Goal: Task Accomplishment & Management: Complete application form

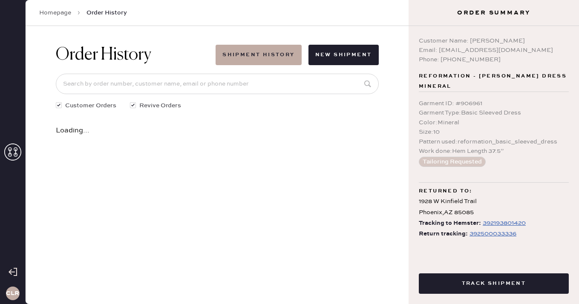
click at [17, 148] on use at bounding box center [12, 152] width 17 height 17
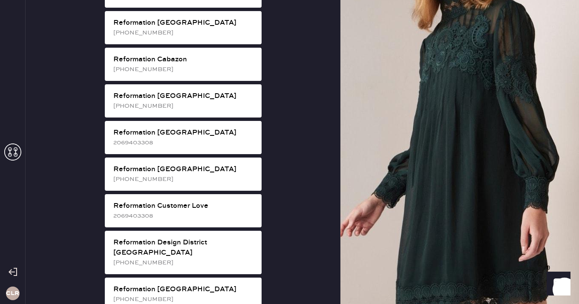
scroll to position [274, 0]
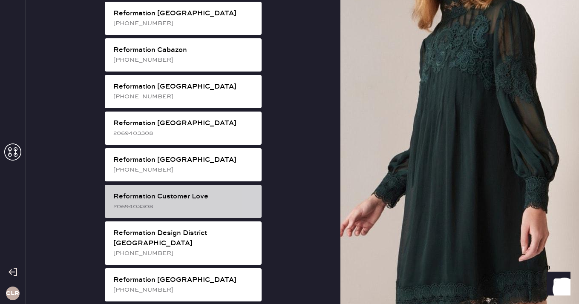
click at [209, 202] on div "2069403308" at bounding box center [183, 206] width 141 height 9
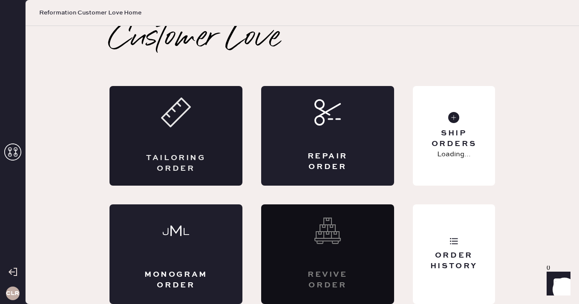
scroll to position [5, 0]
click at [293, 150] on div "Repair Order" at bounding box center [327, 136] width 133 height 100
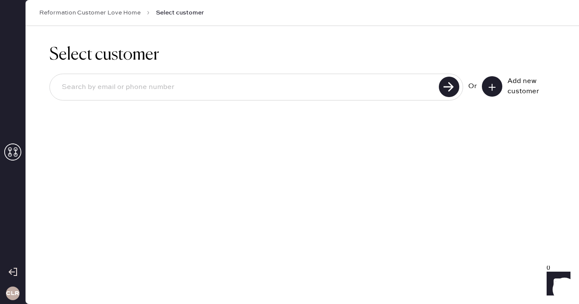
click at [496, 89] on icon at bounding box center [492, 87] width 9 height 9
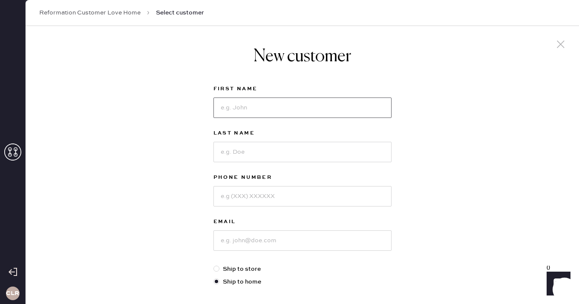
click at [285, 114] on input at bounding box center [302, 108] width 178 height 20
paste input "[PERSON_NAME]"
type input "[PERSON_NAME]"
click at [265, 149] on input at bounding box center [302, 152] width 178 height 20
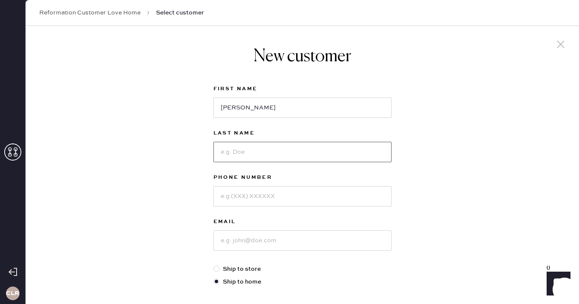
paste input "[PERSON_NAME]"
type input "[PERSON_NAME]"
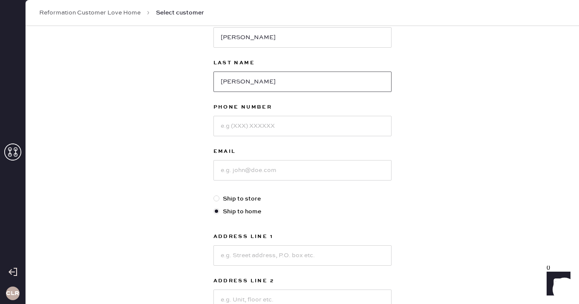
scroll to position [78, 0]
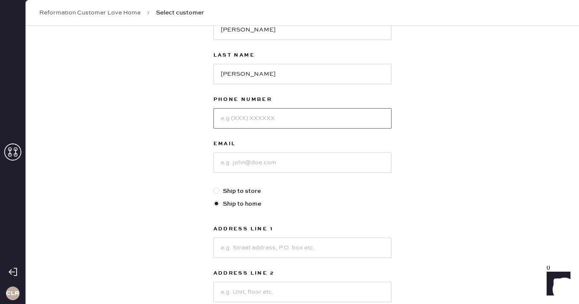
click at [257, 122] on input at bounding box center [302, 118] width 178 height 20
paste input "[PHONE_NUMBER]"
type input "[PHONE_NUMBER]"
click at [274, 161] on input at bounding box center [302, 163] width 178 height 20
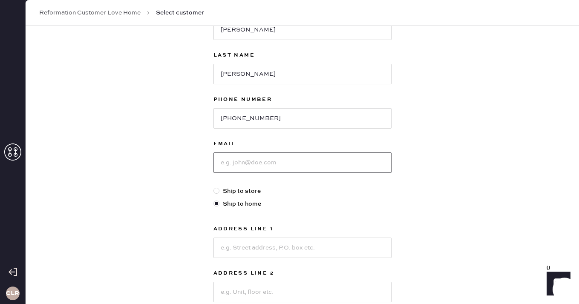
paste input "[EMAIL_ADDRESS][DOMAIN_NAME]"
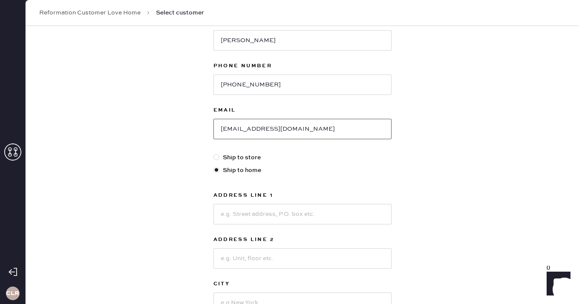
scroll to position [190, 0]
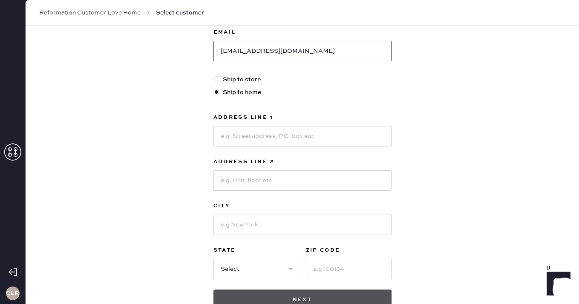
type input "[EMAIL_ADDRESS][DOMAIN_NAME]"
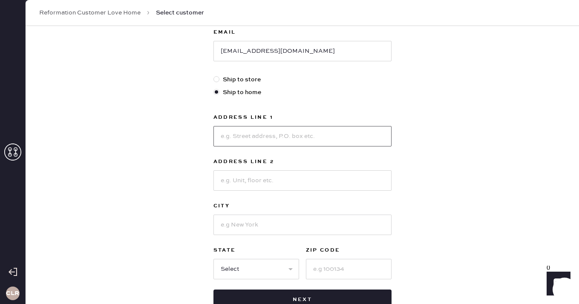
click at [325, 133] on input at bounding box center [302, 136] width 178 height 20
paste input "[STREET_ADDRESS][PERSON_NAME]"
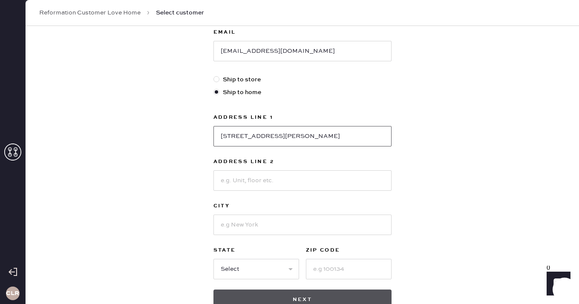
type input "[STREET_ADDRESS][PERSON_NAME]"
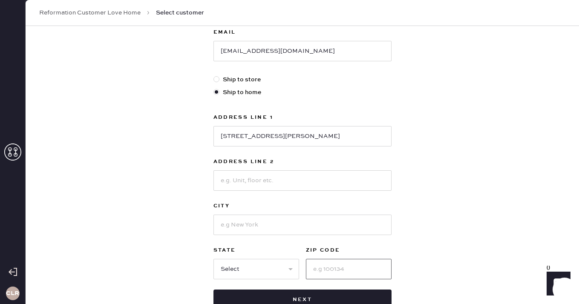
click at [350, 263] on input at bounding box center [349, 269] width 86 height 20
paste input "11023"
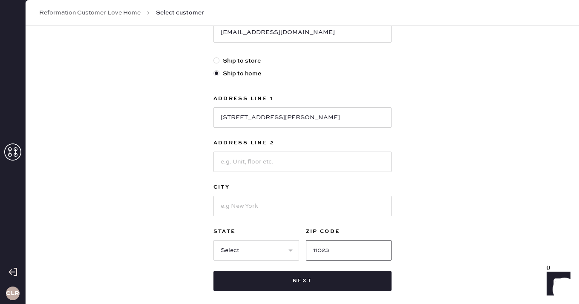
scroll to position [221, 0]
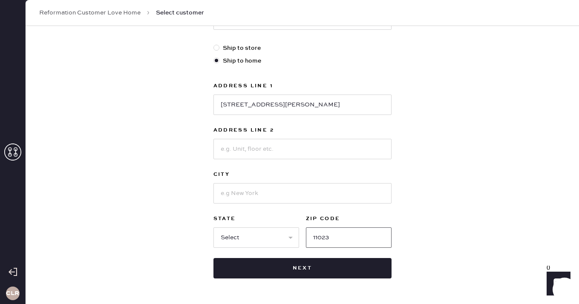
type input "11023"
click at [265, 191] on input at bounding box center [302, 193] width 178 height 20
paste input "Great Neck"
type input "Great Neck"
click at [252, 243] on select "Select AK AL AR AZ CA CO CT [GEOGRAPHIC_DATA] DE FL [GEOGRAPHIC_DATA] HI [GEOGR…" at bounding box center [256, 238] width 86 height 20
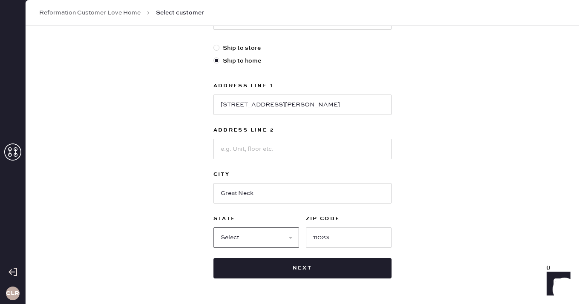
select select "NY"
click at [213, 228] on select "Select AK AL AR AZ CA CO CT [GEOGRAPHIC_DATA] DE FL [GEOGRAPHIC_DATA] HI [GEOGR…" at bounding box center [256, 238] width 86 height 20
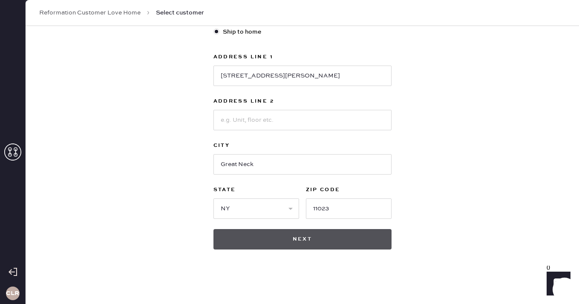
click at [278, 241] on button "Next" at bounding box center [302, 239] width 178 height 20
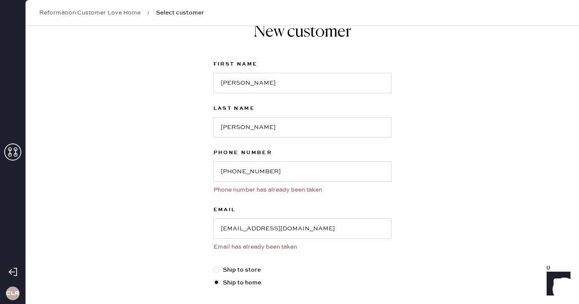
scroll to position [0, 0]
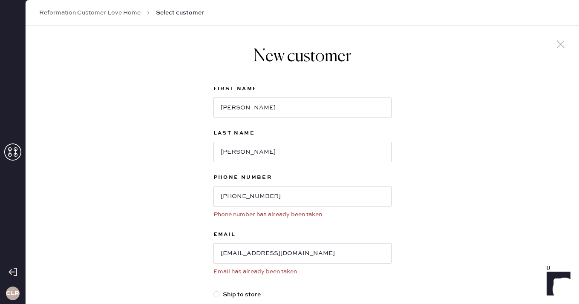
click at [103, 12] on link "Reformation Customer Love Home" at bounding box center [89, 13] width 101 height 9
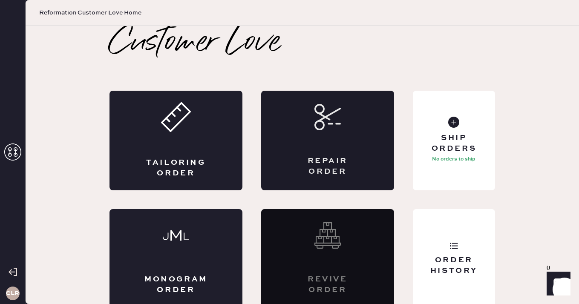
click at [306, 154] on div "Repair Order" at bounding box center [327, 141] width 133 height 100
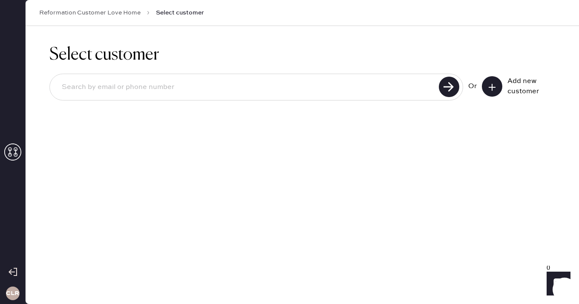
click at [212, 100] on div at bounding box center [256, 87] width 414 height 27
click at [211, 92] on input at bounding box center [245, 88] width 381 height 20
paste input "[EMAIL_ADDRESS][DOMAIN_NAME]"
type input "[EMAIL_ADDRESS][DOMAIN_NAME]"
click at [450, 87] on use at bounding box center [449, 87] width 20 height 20
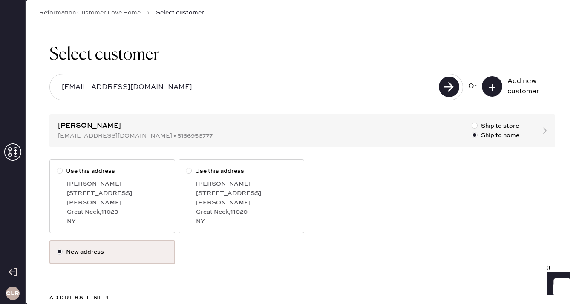
click at [103, 193] on div "[STREET_ADDRESS][PERSON_NAME]" at bounding box center [117, 198] width 101 height 19
click at [57, 167] on input "Use this address" at bounding box center [57, 167] width 0 height 0
radio input "true"
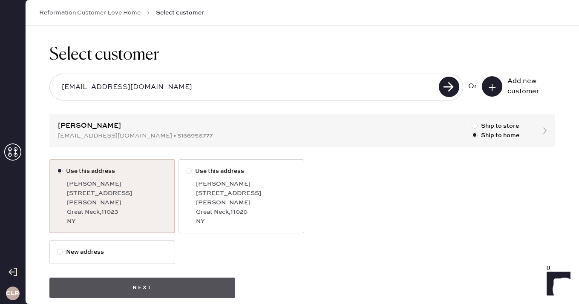
click at [166, 280] on button "Next" at bounding box center [142, 288] width 186 height 20
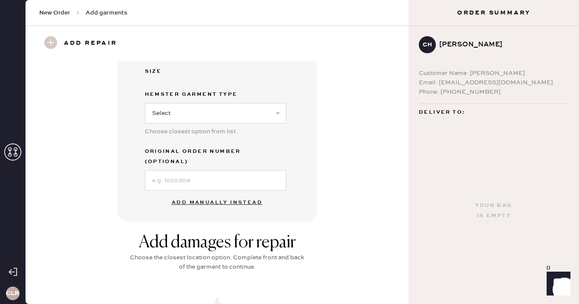
click at [205, 194] on button "Add manually instead" at bounding box center [217, 202] width 101 height 17
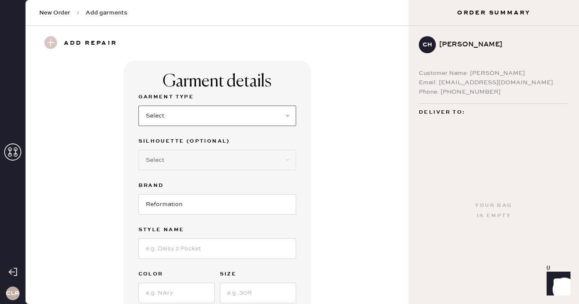
click at [219, 117] on select "Select Basic Skirt Jeans Leggings Pants Shorts Basic Sleeved Dress Basic Sleeve…" at bounding box center [217, 116] width 158 height 20
select select "15"
click at [138, 106] on select "Select Basic Skirt Jeans Leggings Pants Shorts Basic Sleeved Dress Basic Sleeve…" at bounding box center [217, 116] width 158 height 20
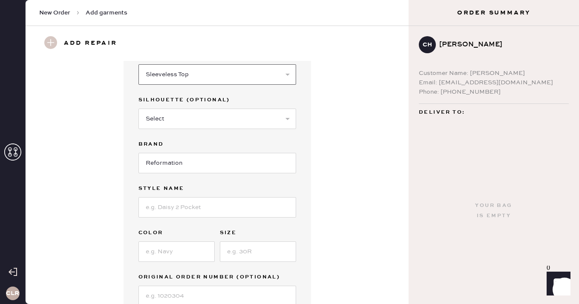
scroll to position [61, 0]
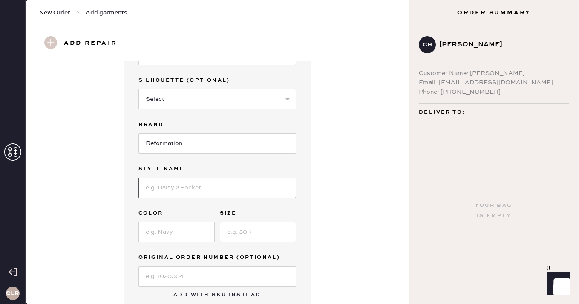
click at [174, 195] on input at bounding box center [217, 188] width 158 height 20
paste input "[PERSON_NAME] Top"
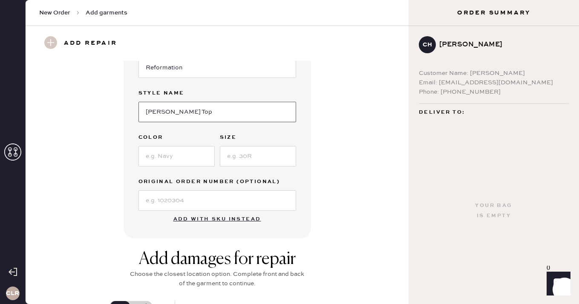
scroll to position [123, 0]
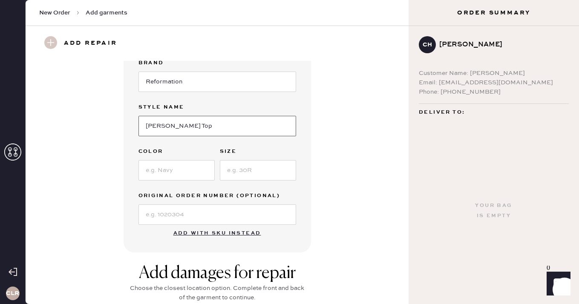
type input "[PERSON_NAME] Top"
click at [208, 165] on input at bounding box center [176, 170] width 76 height 20
paste input "Blitz"
type input "Blitz"
click at [270, 172] on input at bounding box center [258, 170] width 76 height 20
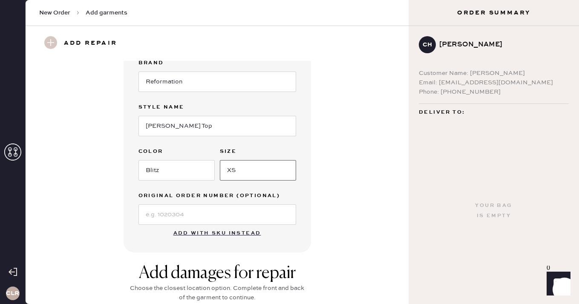
type input "XS"
click at [221, 214] on input at bounding box center [217, 215] width 158 height 20
paste input "S22395457"
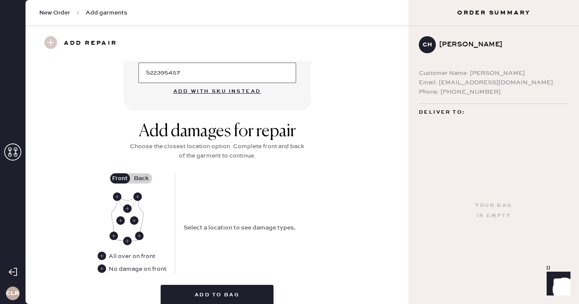
scroll to position [268, 0]
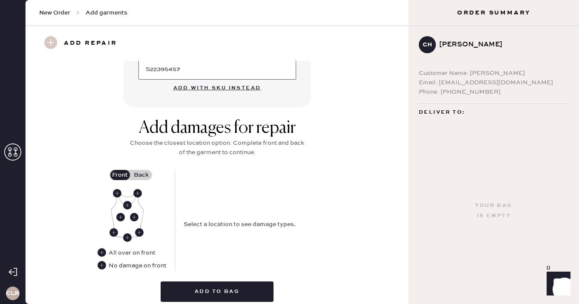
type input "S22395457"
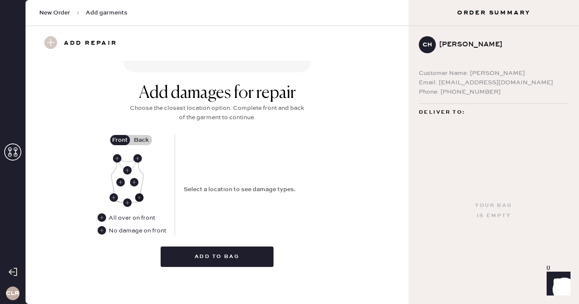
click at [137, 197] on use at bounding box center [139, 197] width 9 height 9
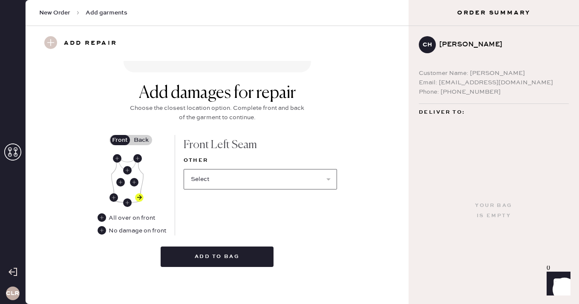
click at [234, 176] on select "Select Broken / Ripped Hem Broken Beads Broken Belt Loop Broken Button Broken C…" at bounding box center [260, 179] width 153 height 20
click at [235, 171] on select "Select Broken / Ripped Hem Broken Beads Broken Belt Loop Broken Button Broken C…" at bounding box center [260, 179] width 153 height 20
select select "1506"
click at [184, 169] on select "Select Broken / Ripped Hem Broken Beads Broken Belt Loop Broken Button Broken C…" at bounding box center [260, 179] width 153 height 20
select select
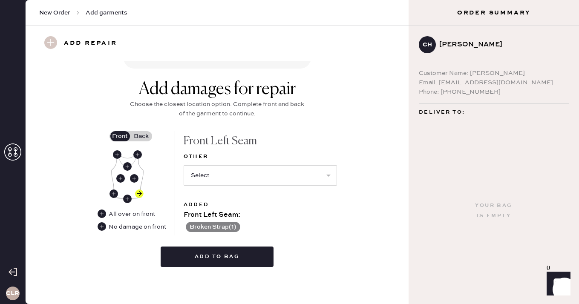
click at [139, 135] on label "Back" at bounding box center [141, 136] width 21 height 10
click at [141, 136] on input "Back" at bounding box center [141, 136] width 0 height 0
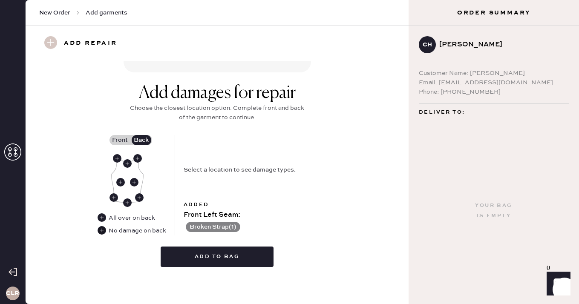
click at [98, 229] on use at bounding box center [102, 230] width 9 height 9
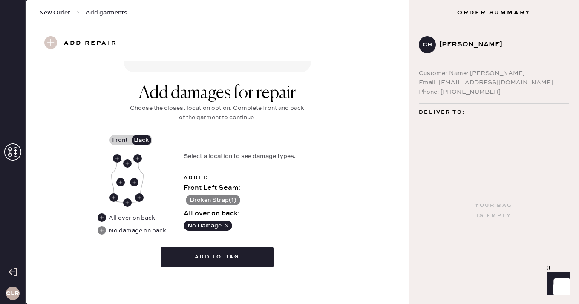
scroll to position [303, 0]
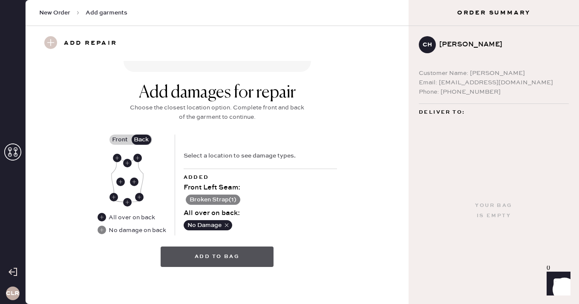
click at [229, 252] on button "Add to bag" at bounding box center [217, 257] width 113 height 20
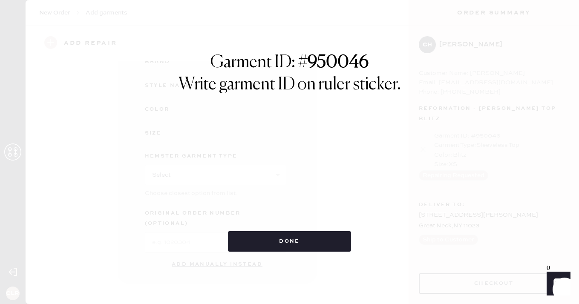
scroll to position [115, 0]
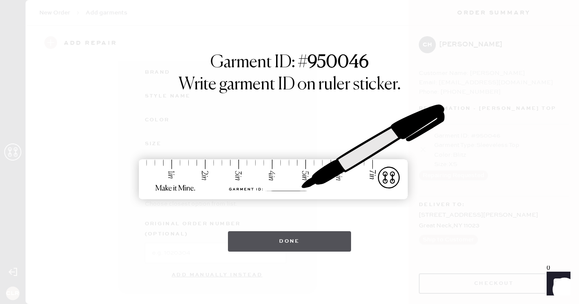
click at [288, 240] on button "Done" at bounding box center [289, 241] width 123 height 20
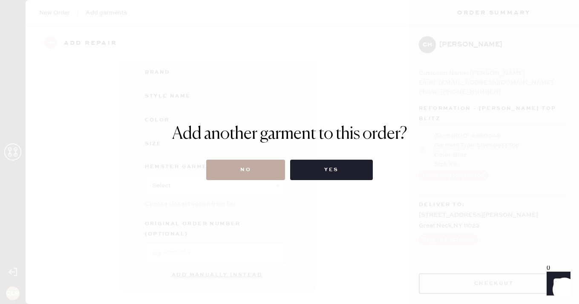
click at [257, 167] on button "No" at bounding box center [245, 170] width 79 height 20
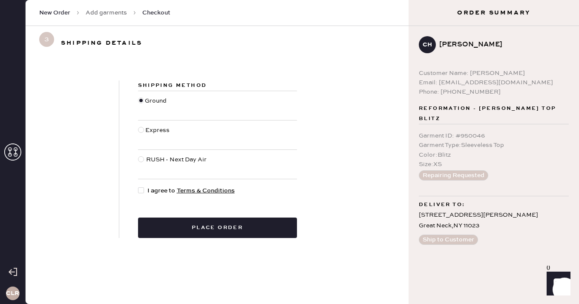
click at [138, 191] on div at bounding box center [141, 191] width 6 height 6
click at [138, 187] on input "I agree to Terms & Conditions" at bounding box center [138, 186] width 0 height 0
checkbox input "true"
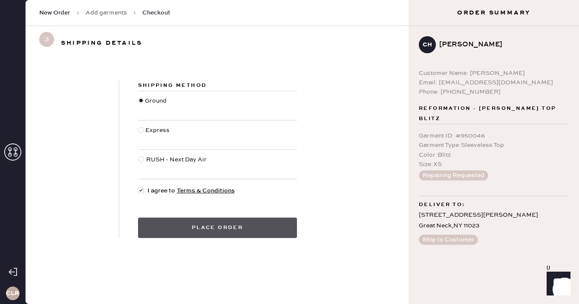
click at [222, 230] on button "Place order" at bounding box center [217, 228] width 159 height 20
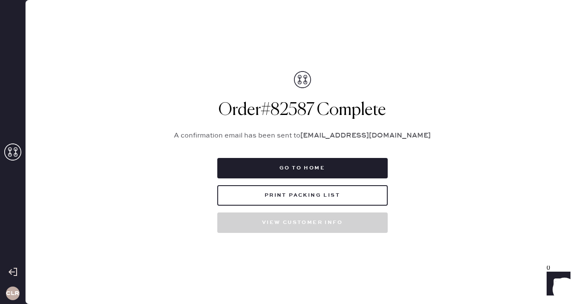
click at [301, 108] on h1 "Order # 82587 Complete" at bounding box center [302, 110] width 277 height 20
copy h1 "82587"
click at [298, 103] on h1 "Order # 82587 Complete" at bounding box center [302, 110] width 277 height 20
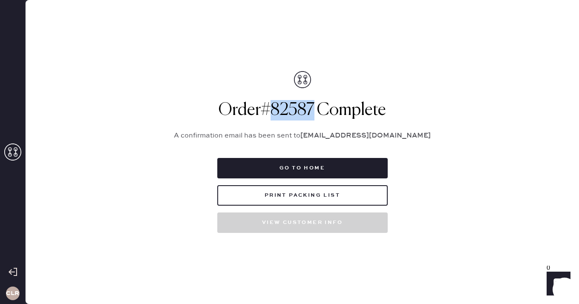
click at [298, 132] on p "A confirmation email has been sent to [EMAIL_ADDRESS][DOMAIN_NAME]" at bounding box center [302, 136] width 277 height 10
click at [301, 196] on button "Print Packing List" at bounding box center [302, 195] width 170 height 20
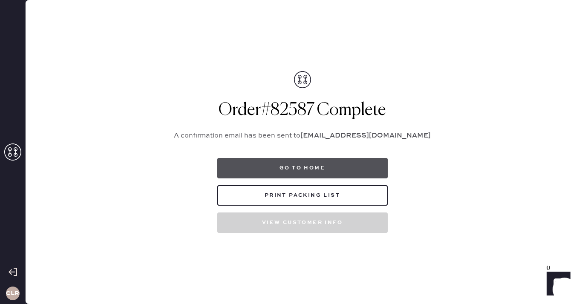
click at [313, 168] on button "Go to home" at bounding box center [302, 168] width 170 height 20
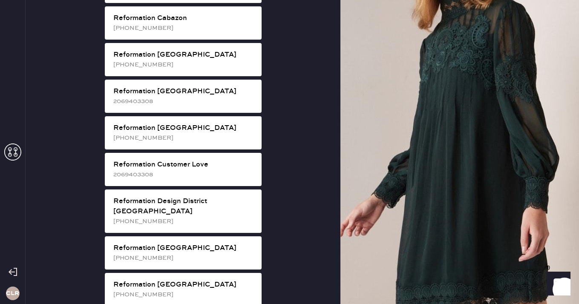
scroll to position [310, 0]
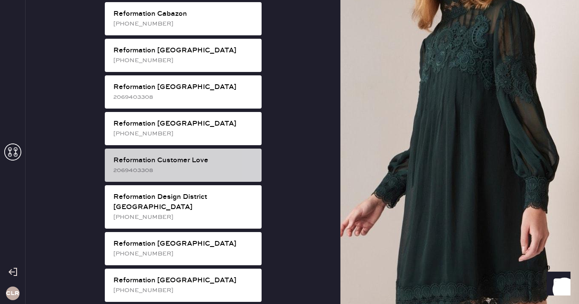
click at [212, 156] on div "Reformation Customer Love" at bounding box center [183, 161] width 141 height 10
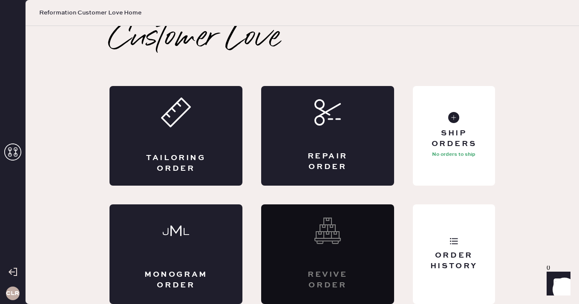
scroll to position [5, 0]
click at [445, 133] on div "Ship Orders" at bounding box center [454, 138] width 69 height 21
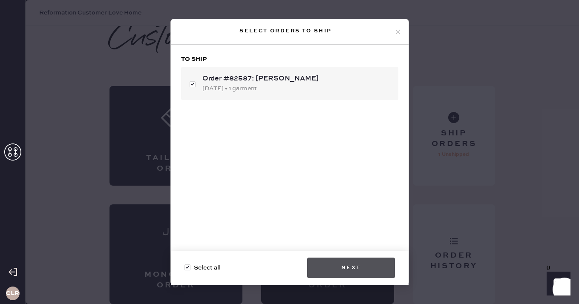
click at [347, 263] on button "Next" at bounding box center [351, 268] width 88 height 20
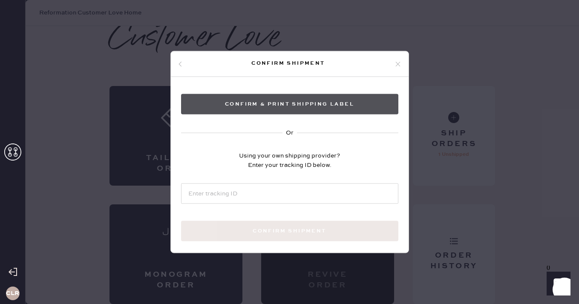
click at [302, 104] on button "Confirm & Print shipping label" at bounding box center [289, 104] width 217 height 20
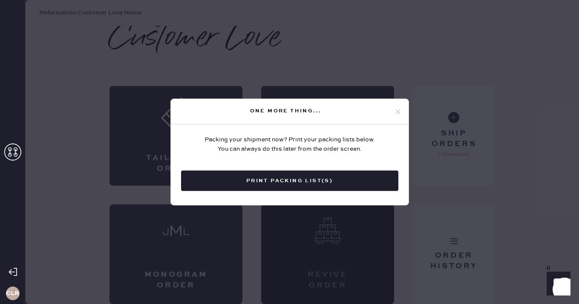
click at [396, 110] on use at bounding box center [397, 112] width 5 height 5
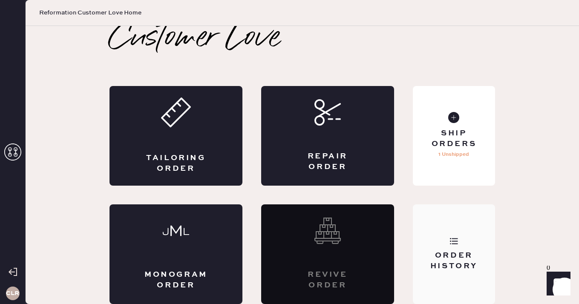
click at [454, 244] on use at bounding box center [454, 241] width 8 height 6
